Goal: Information Seeking & Learning: Learn about a topic

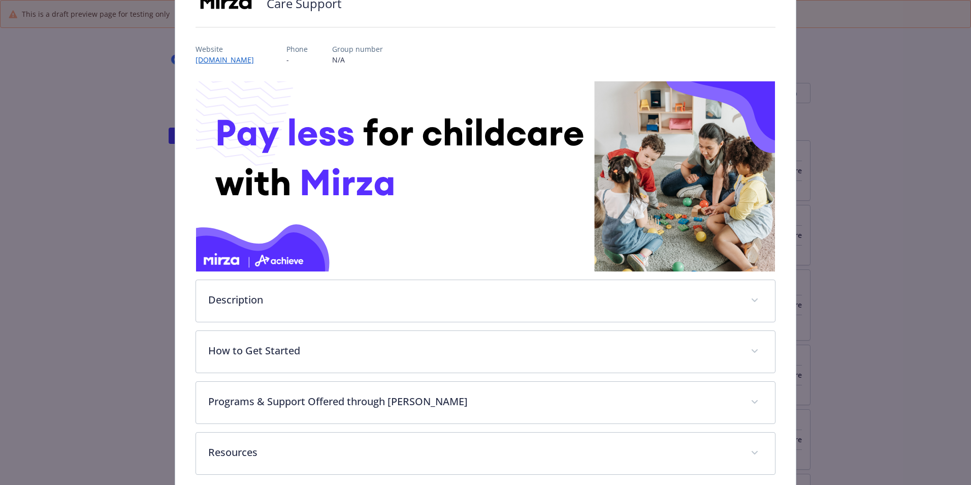
scroll to position [136, 0]
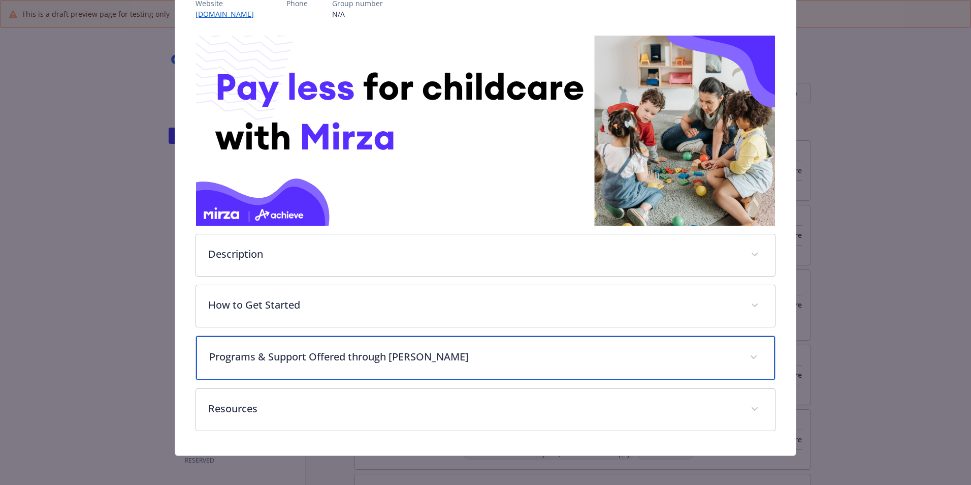
click at [382, 350] on p "Programs & Support Offered through [PERSON_NAME]" at bounding box center [473, 356] width 528 height 15
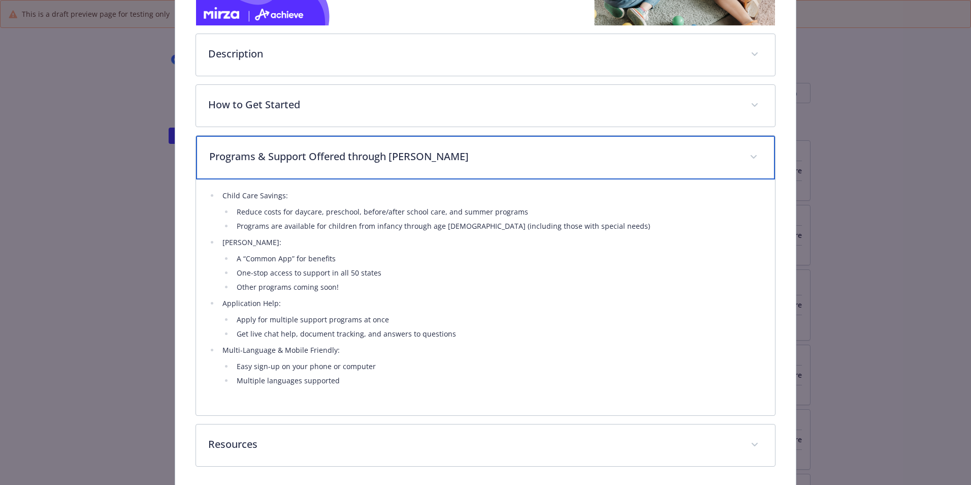
scroll to position [131, 0]
